Goal: Task Accomplishment & Management: Manage account settings

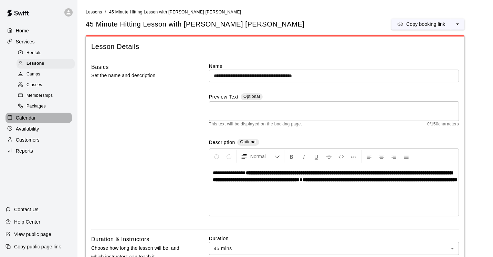
click at [30, 119] on p "Calendar" at bounding box center [26, 117] width 20 height 7
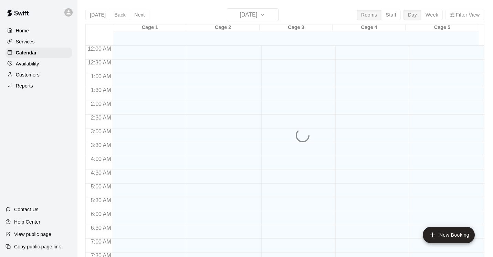
scroll to position [384, 0]
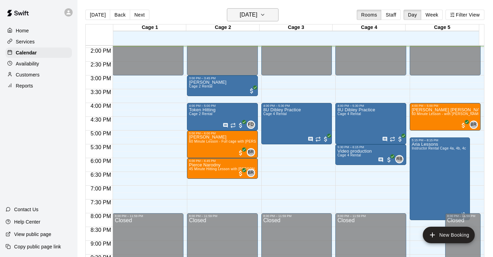
click at [274, 18] on button "[DATE]" at bounding box center [253, 14] width 52 height 13
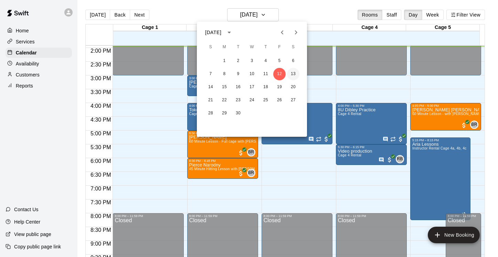
click at [297, 74] on button "13" at bounding box center [293, 74] width 12 height 12
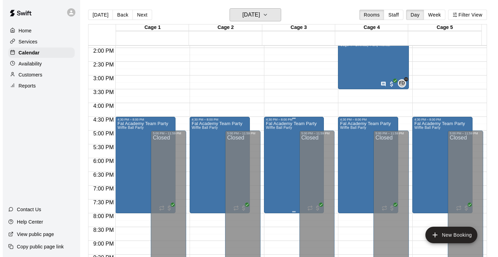
scroll to position [323, 0]
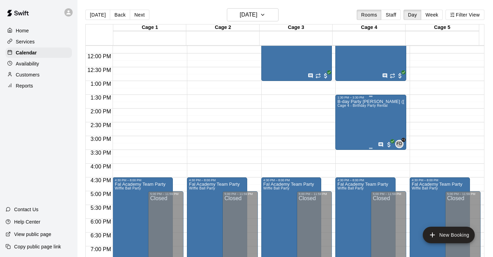
click at [350, 129] on div "B-day Party [PERSON_NAME] ([DEMOGRAPHIC_DATA]) Cage 4 - Birthday Party Rental" at bounding box center [370, 227] width 67 height 257
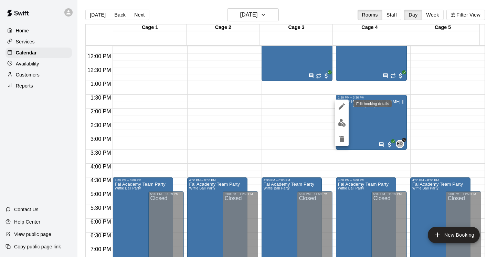
click at [341, 103] on icon "edit" at bounding box center [342, 106] width 8 height 8
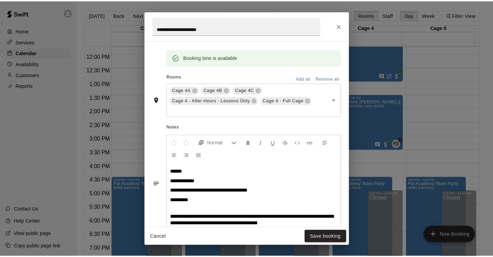
scroll to position [135, 0]
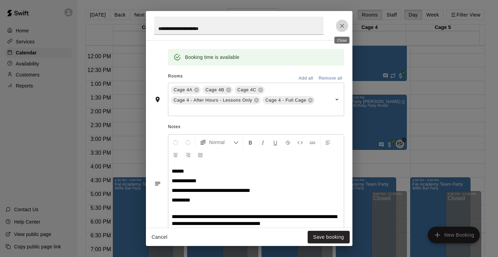
click at [344, 27] on icon "Close" at bounding box center [342, 25] width 7 height 7
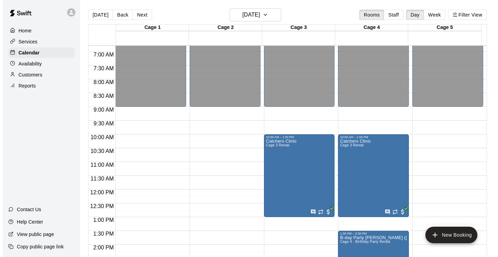
scroll to position [328, 0]
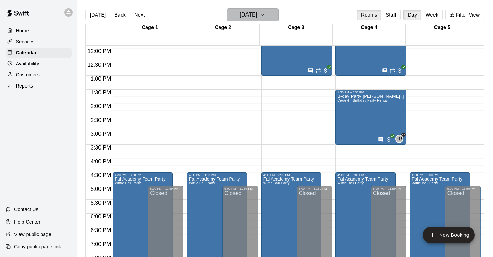
click at [266, 15] on icon "button" at bounding box center [263, 15] width 6 height 8
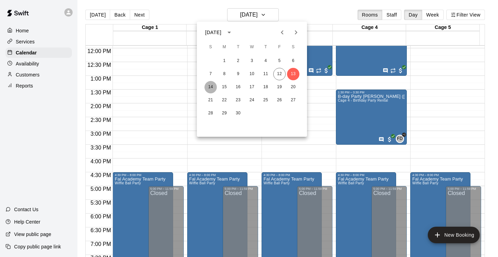
click at [211, 86] on button "14" at bounding box center [211, 87] width 12 height 12
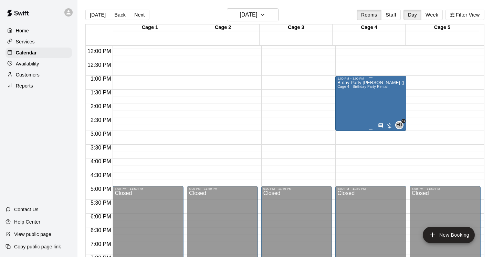
click at [355, 103] on div "B-day Party [PERSON_NAME] ([DEMOGRAPHIC_DATA]) Cage 4 - Birthday Party Rental" at bounding box center [370, 208] width 67 height 257
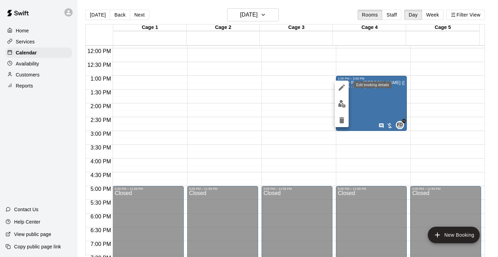
click at [346, 88] on icon "edit" at bounding box center [342, 87] width 8 height 8
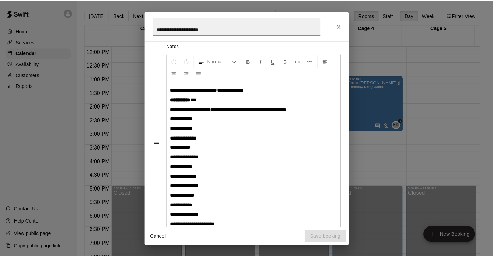
scroll to position [216, 0]
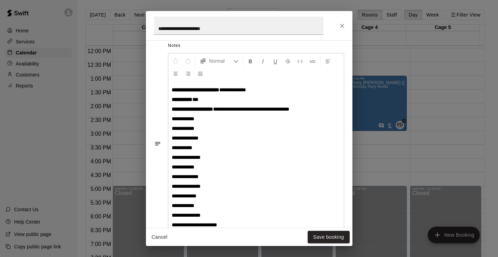
click at [421, 108] on div "**********" at bounding box center [249, 128] width 498 height 257
